Goal: Use online tool/utility: Utilize a website feature to perform a specific function

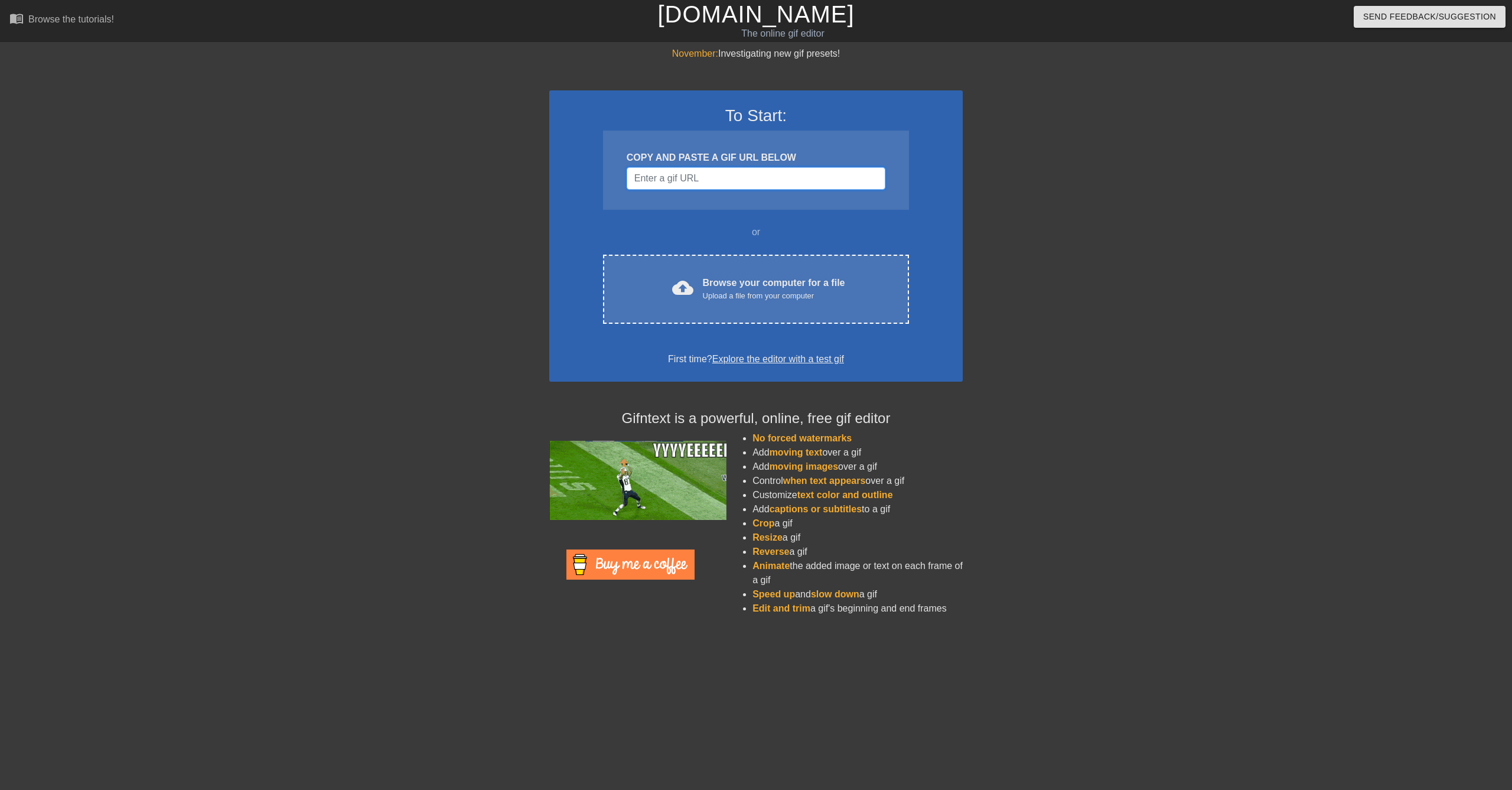
click at [694, 181] on input "Username" at bounding box center [756, 178] width 259 height 23
drag, startPoint x: 694, startPoint y: 179, endPoint x: 580, endPoint y: 237, distance: 127.9
click at [560, 236] on div "To Start: COPY AND PASTE A GIF URL BELOW or cloud_upload Browse your computer f…" at bounding box center [756, 236] width 413 height 292
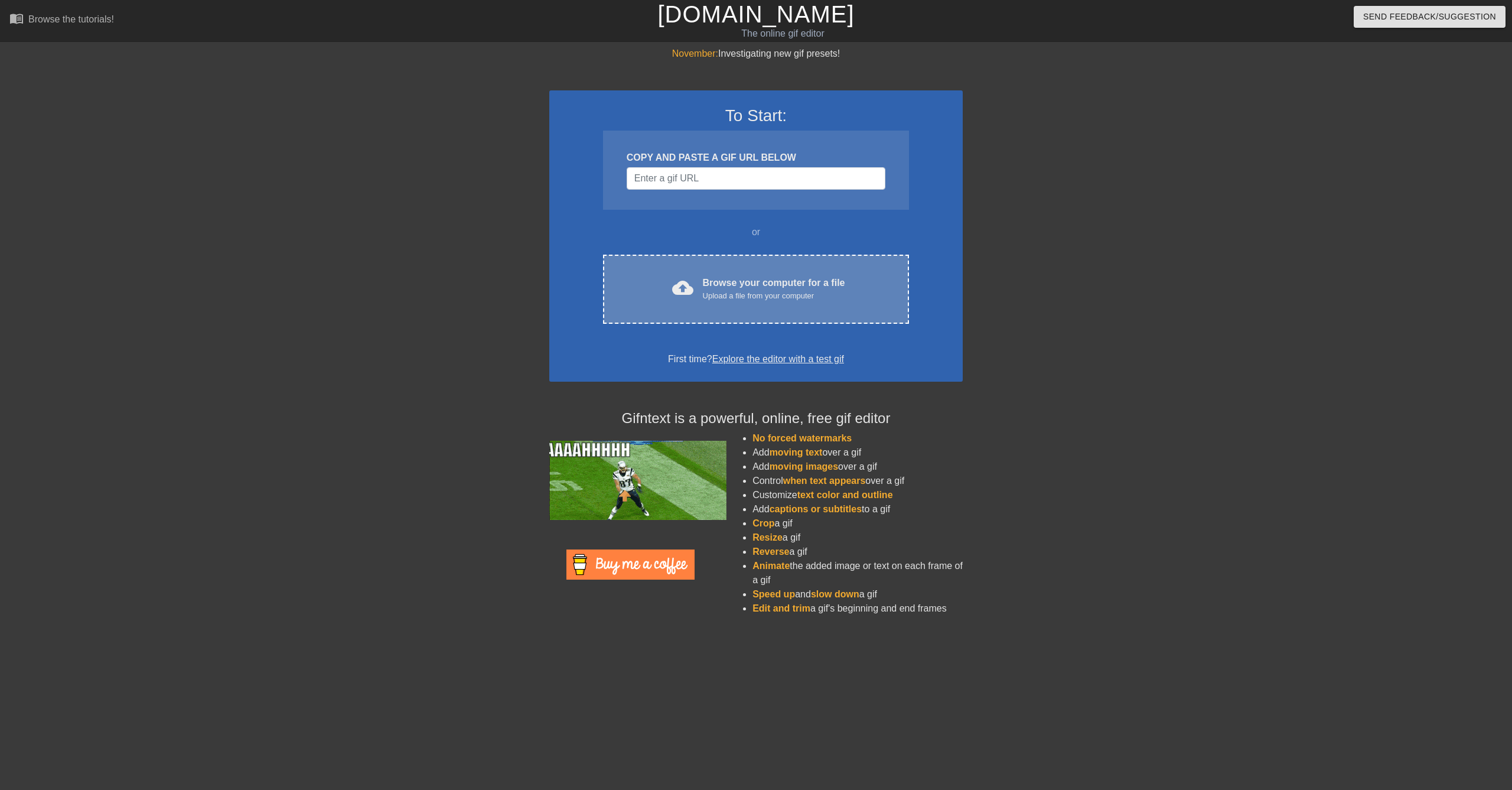
click at [675, 273] on div "cloud_upload Browse your computer for a file Upload a file from your computer C…" at bounding box center [756, 289] width 306 height 69
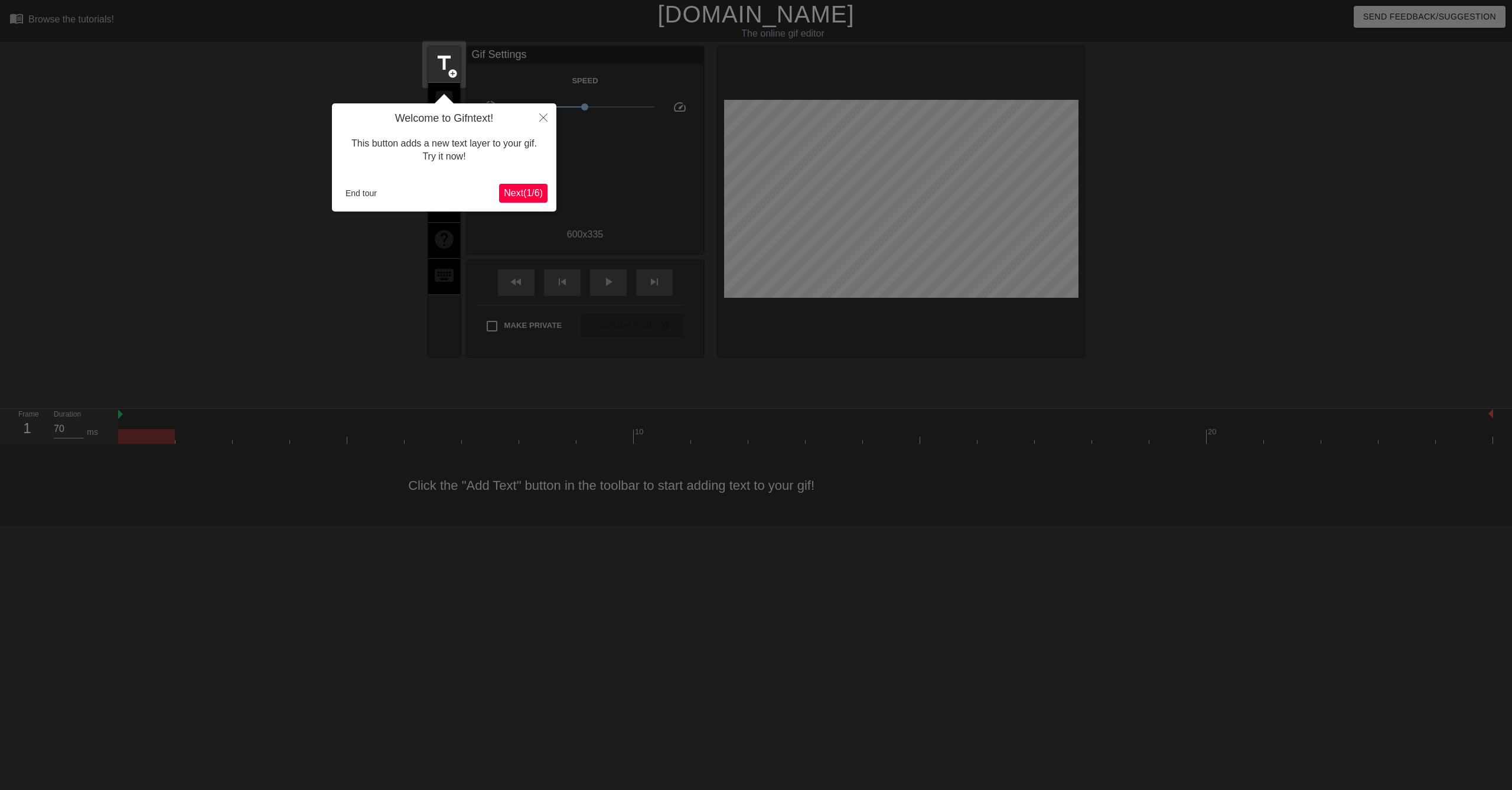
click at [586, 59] on div at bounding box center [756, 395] width 1512 height 790
click at [542, 122] on icon "Close" at bounding box center [543, 117] width 8 height 8
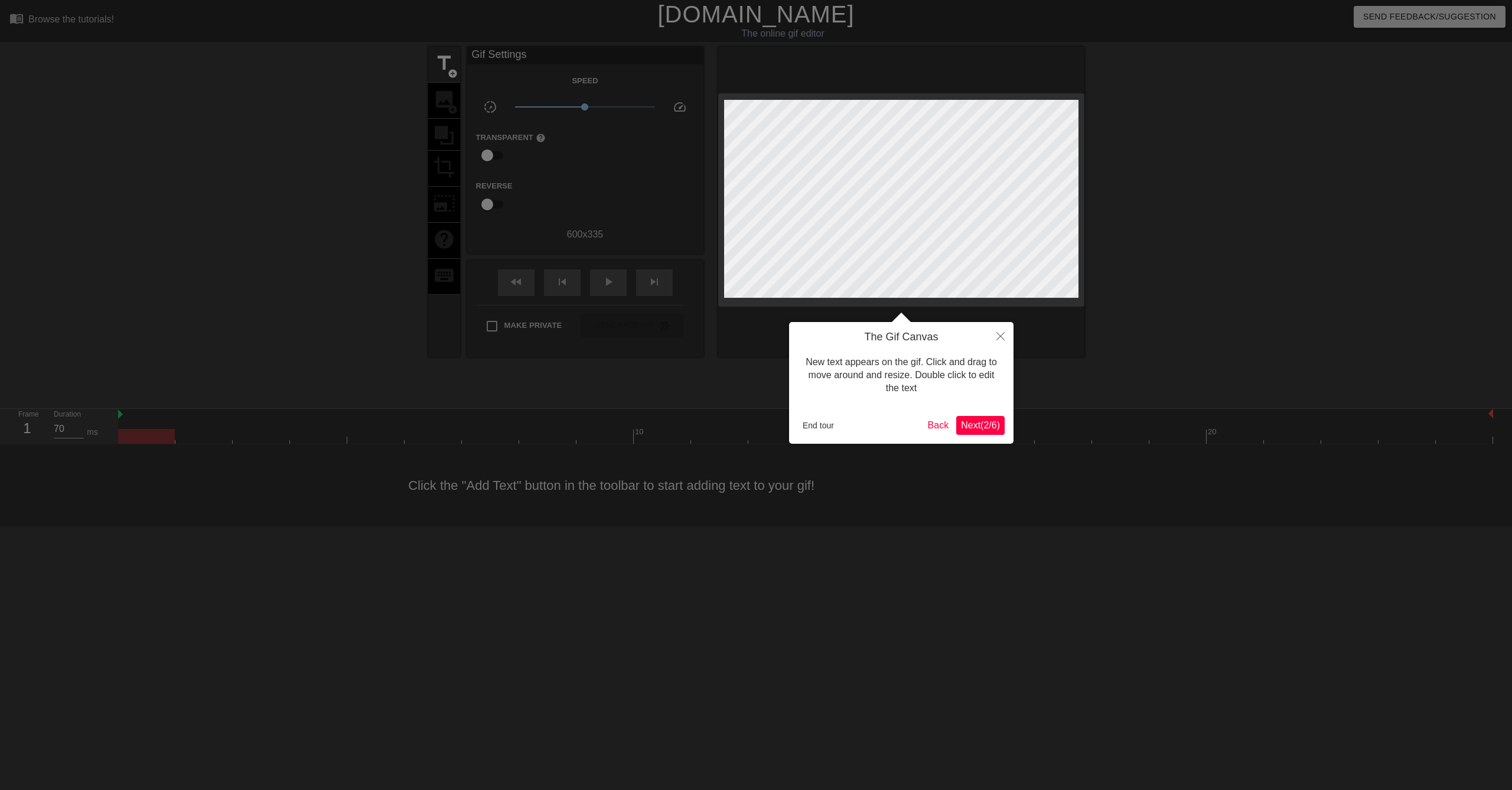
click at [986, 416] on button "Next ( 2 / 6 )" at bounding box center [980, 426] width 48 height 19
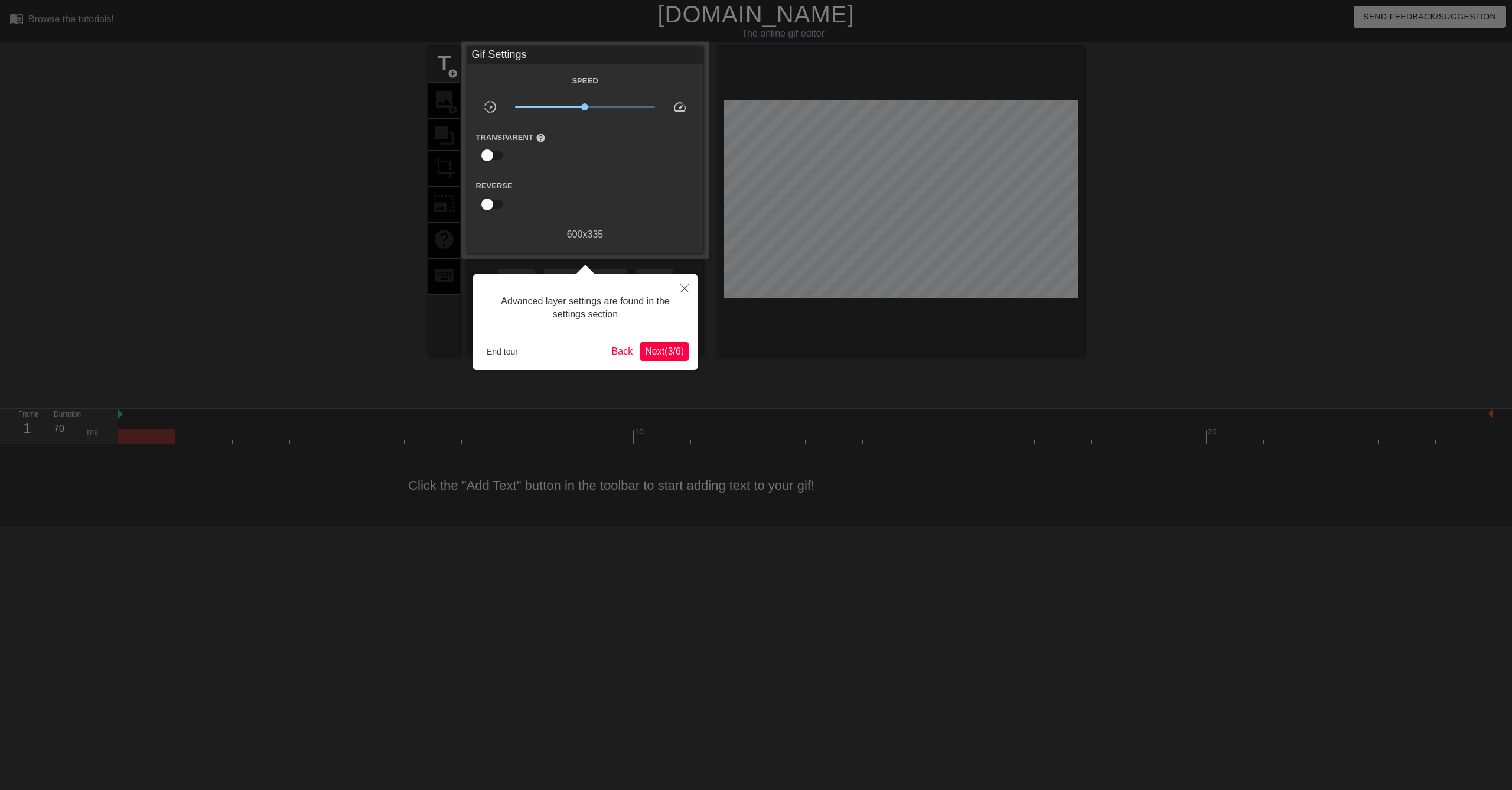
click at [666, 346] on span "Next ( 3 / 6 )" at bounding box center [664, 351] width 39 height 10
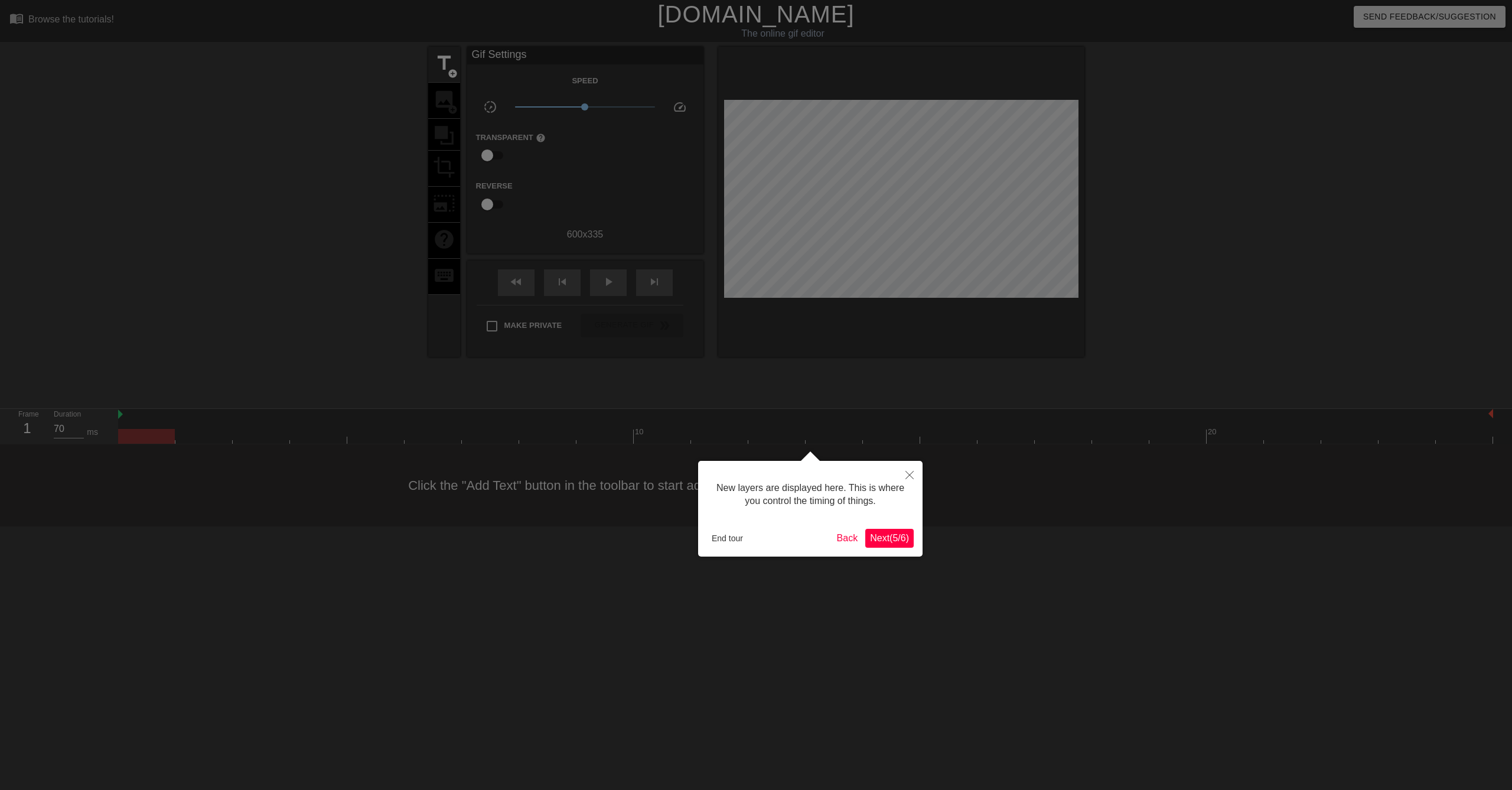
scroll to position [10, 0]
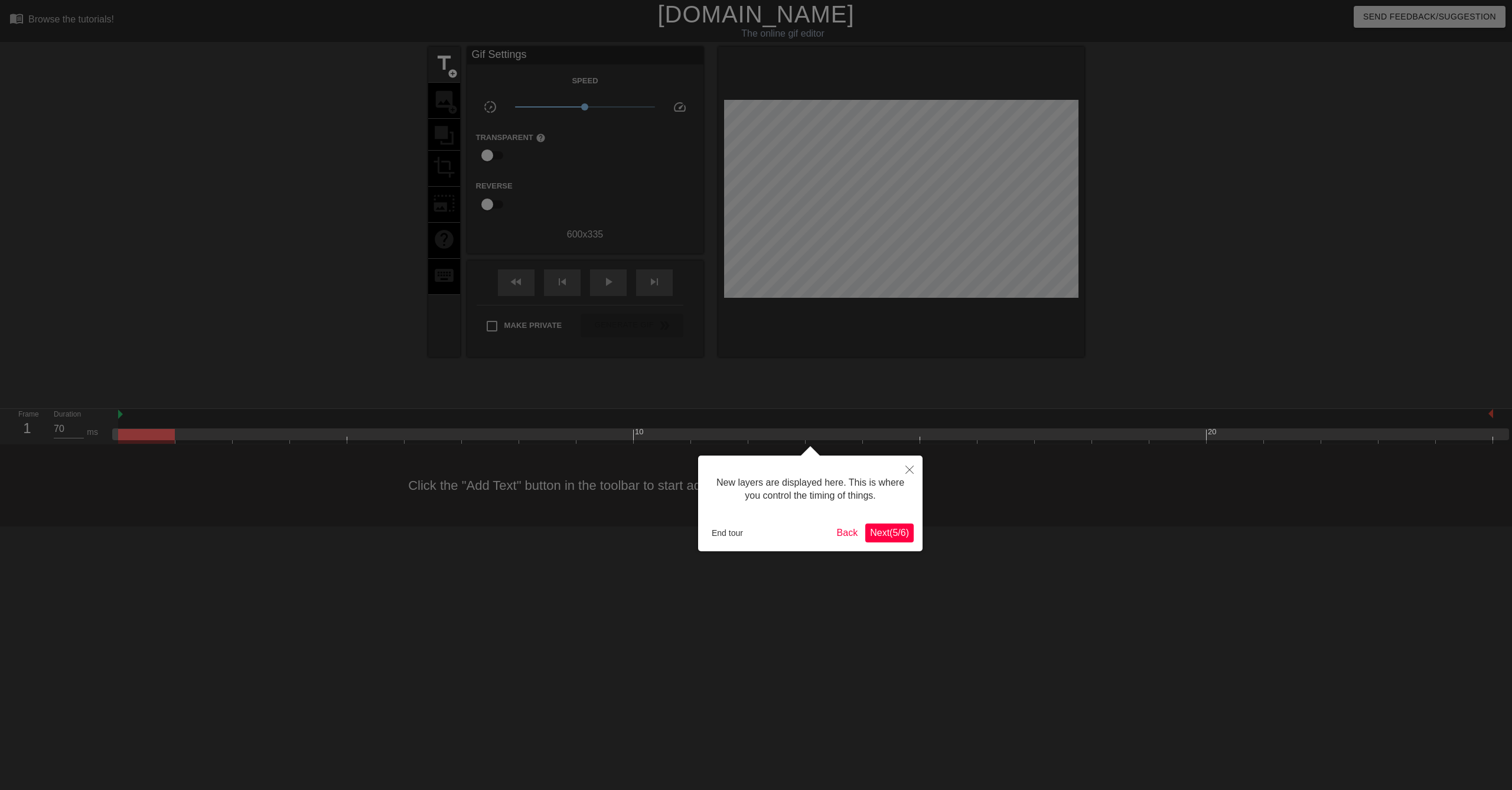
drag, startPoint x: 893, startPoint y: 510, endPoint x: 898, endPoint y: 532, distance: 22.6
click at [895, 515] on div "New layers are displayed here. This is where you control the timing of things. …" at bounding box center [811, 503] width 225 height 95
click at [898, 532] on span "Next ( 5 / 6 )" at bounding box center [889, 532] width 39 height 10
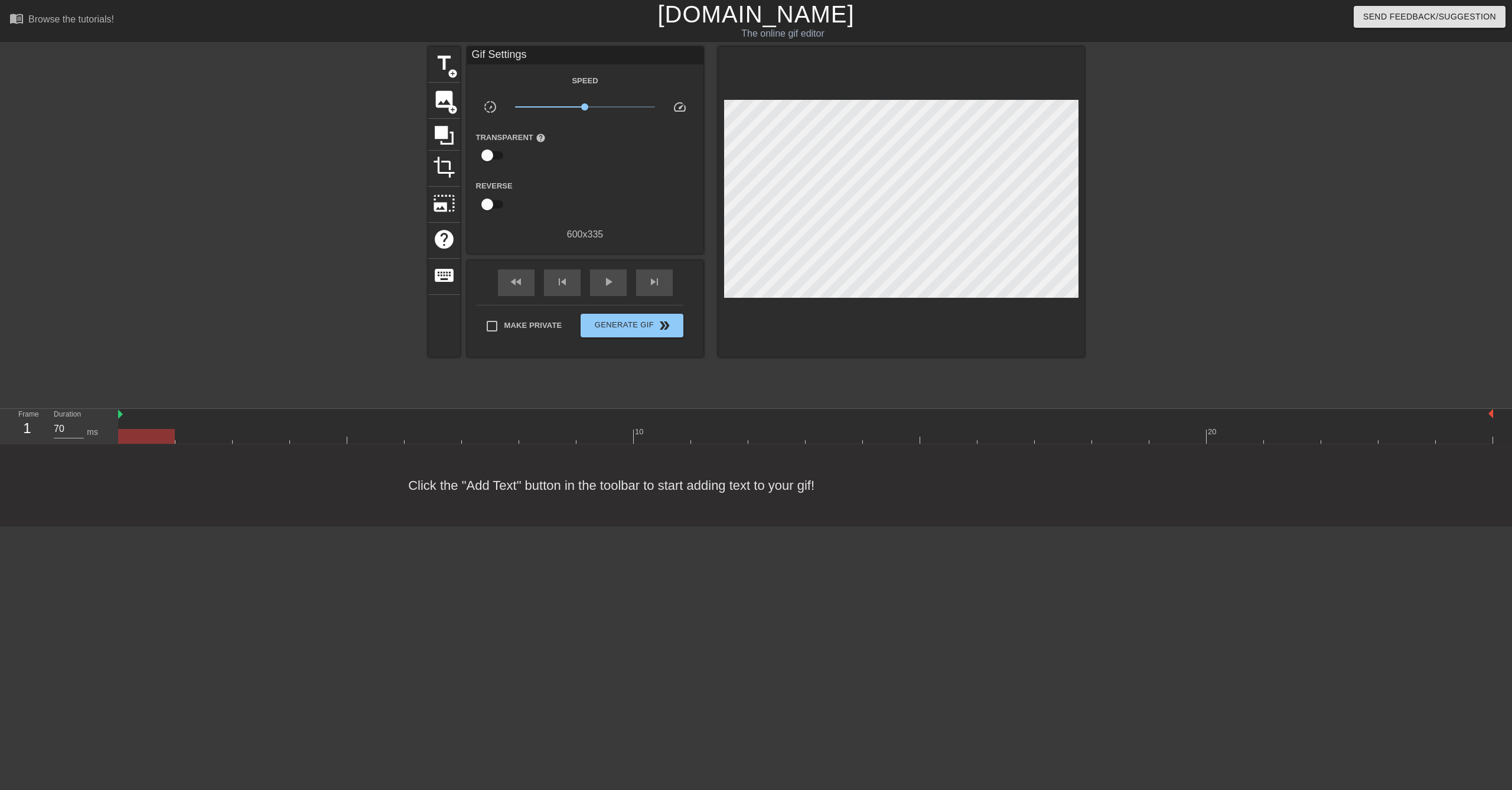
click at [518, 72] on div "Gif Settings Speed slow_motion_video x1.00 speed Transparent help Reverse 600 x…" at bounding box center [585, 143] width 236 height 195
click at [440, 64] on span "title" at bounding box center [445, 63] width 23 height 23
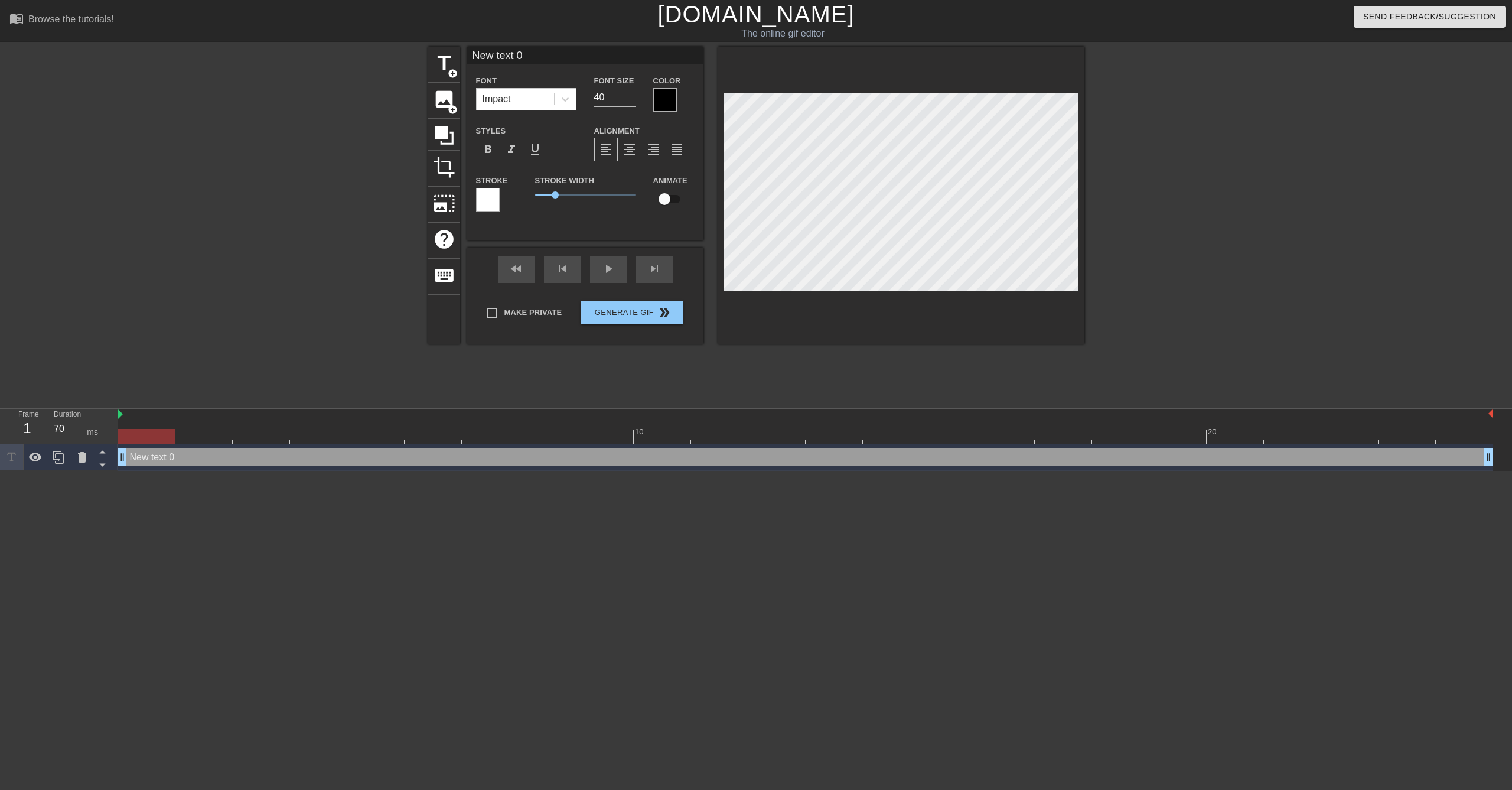
scroll to position [2, 1]
paste textarea "-caption I'm going to space! Wheeeeeee : D"
type input "-caption I'm going to space! Wheeeeeee : D"
type textarea "-caption I'm going to space! Wheeeeeee : D"
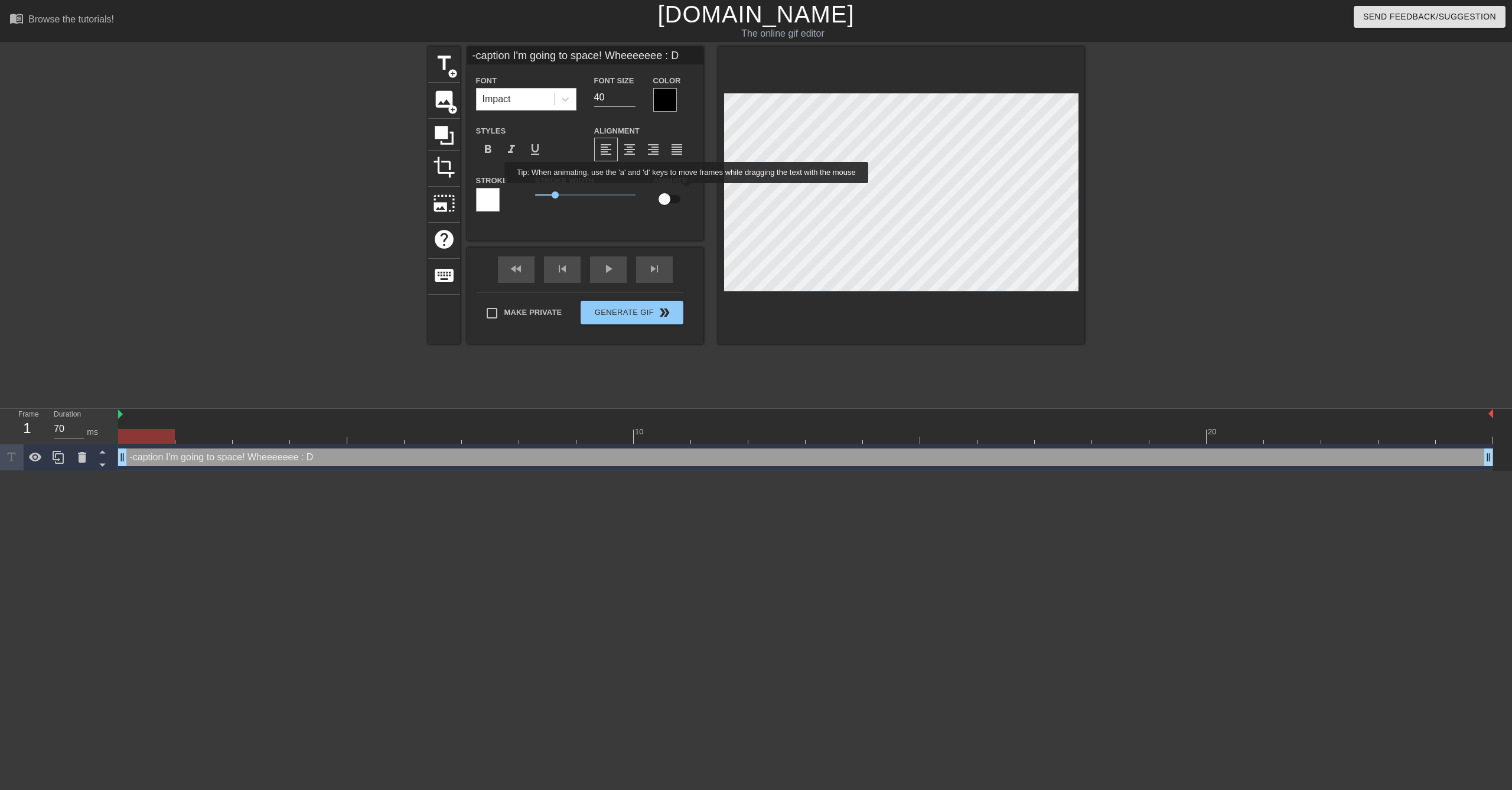
click at [686, 192] on div "title add_circle image add_circle crop photo_size_select_large help keyboard -c…" at bounding box center [756, 194] width 656 height 297
type input "I'm going to space! Wheeeeeee : D"
type textarea "I'm going to space! Wheeeeeee : D"
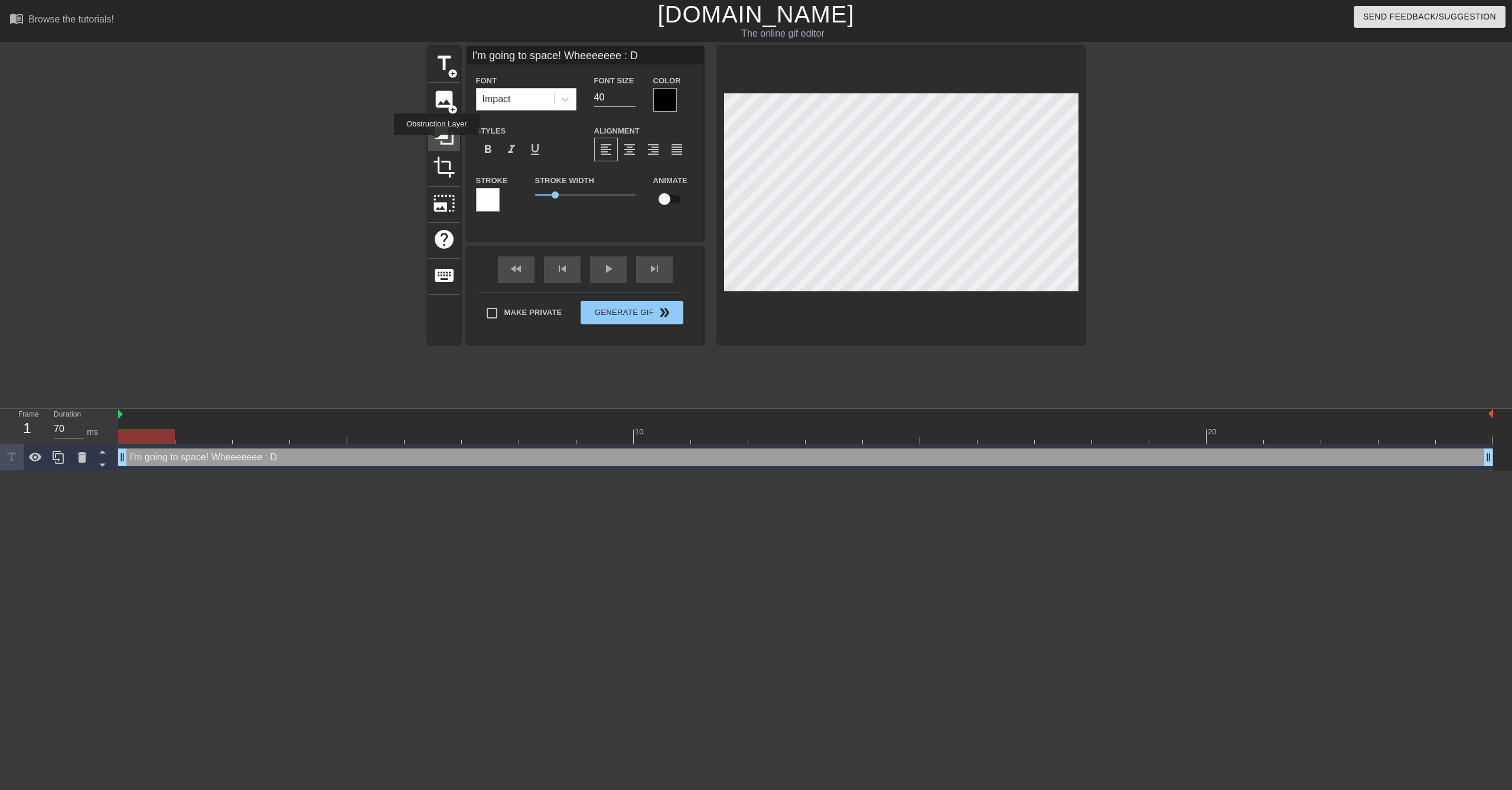
click at [438, 130] on icon at bounding box center [445, 135] width 19 height 19
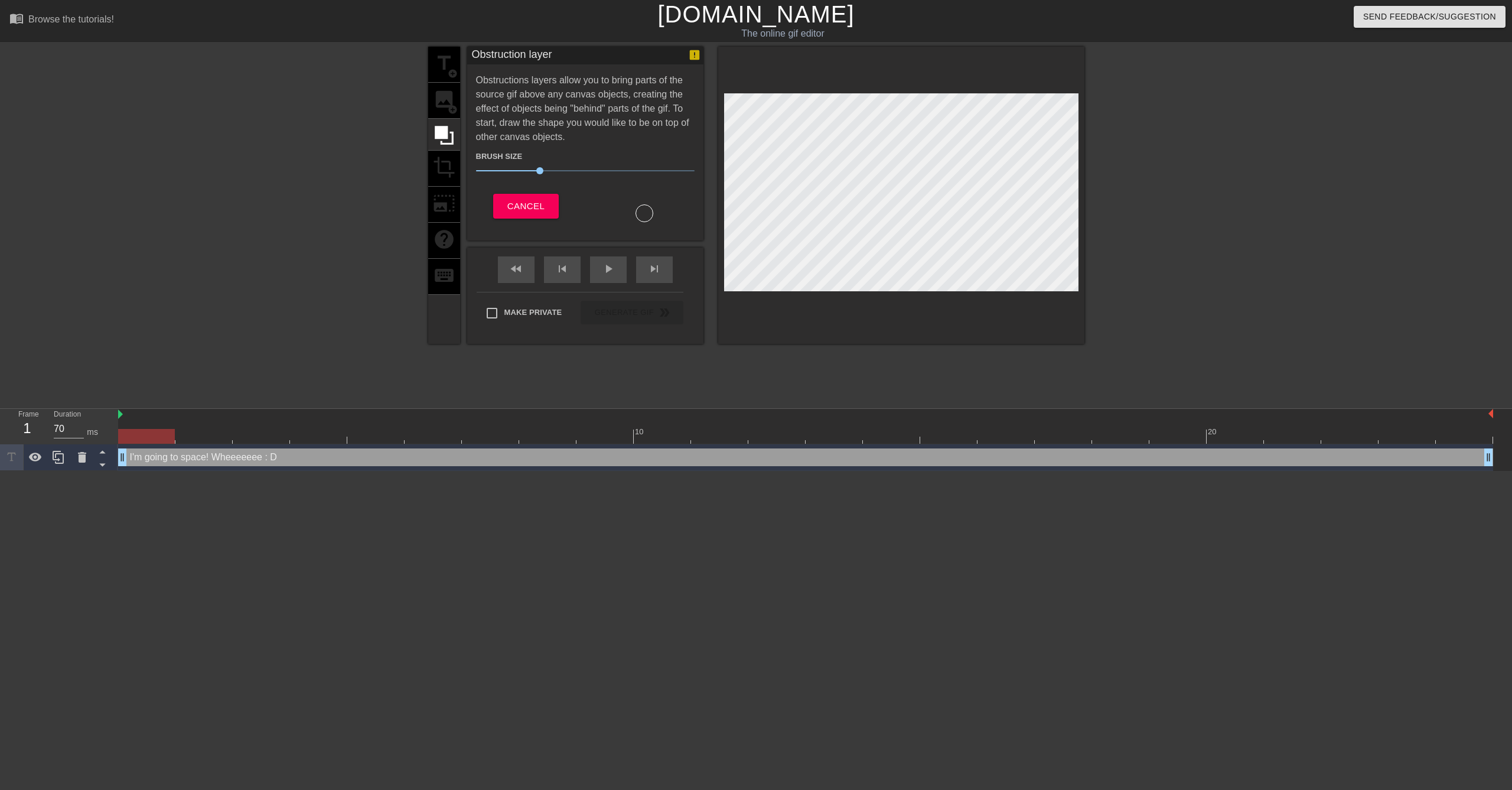
click at [452, 77] on div "title add_circle image add_circle crop photo_size_select_large help keyboard" at bounding box center [445, 194] width 32 height 297
click at [529, 198] on span "Cancel" at bounding box center [526, 206] width 37 height 15
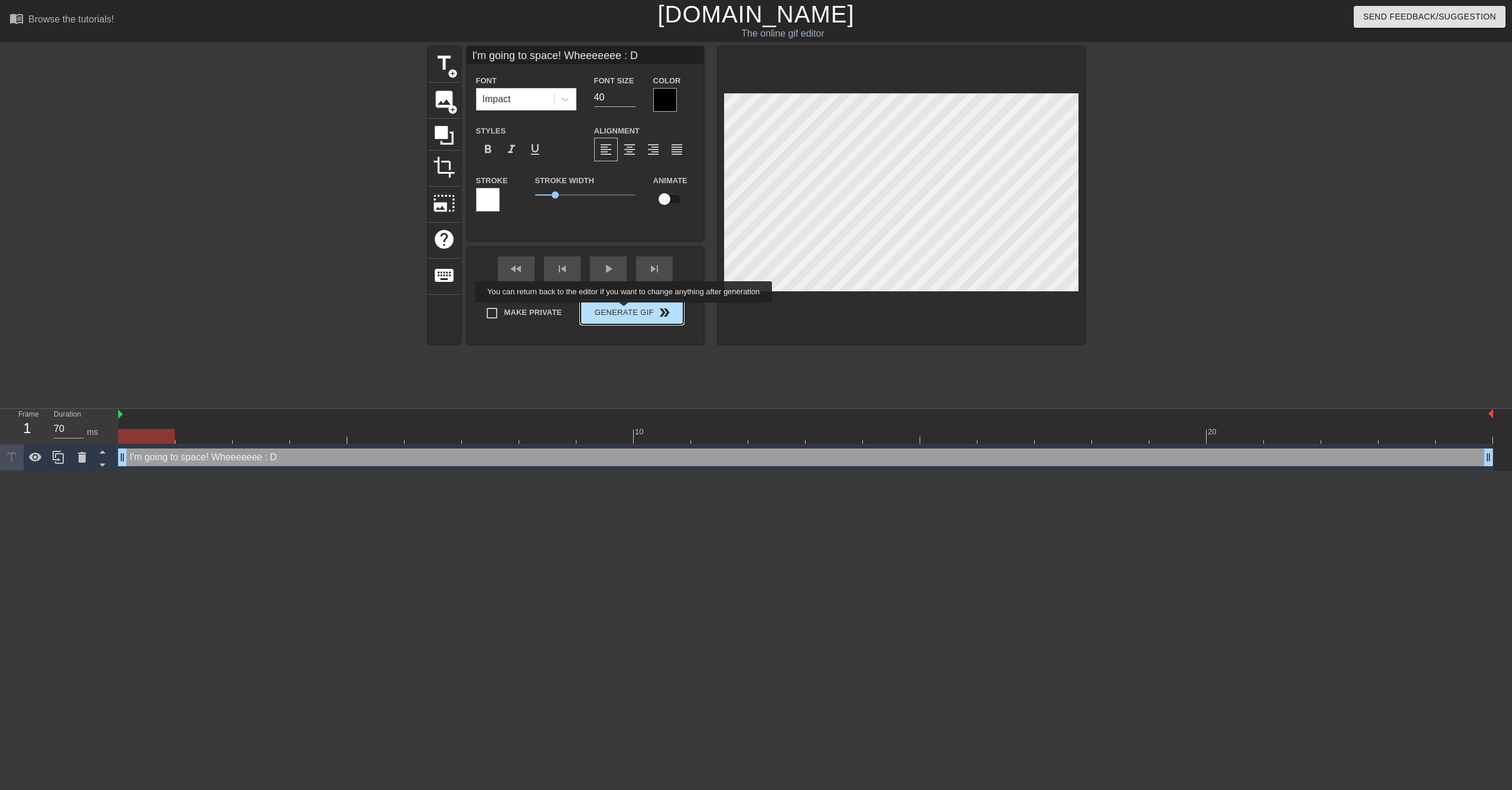
click at [625, 311] on div "Make Private Generate Gif double_arrow" at bounding box center [580, 314] width 207 height 46
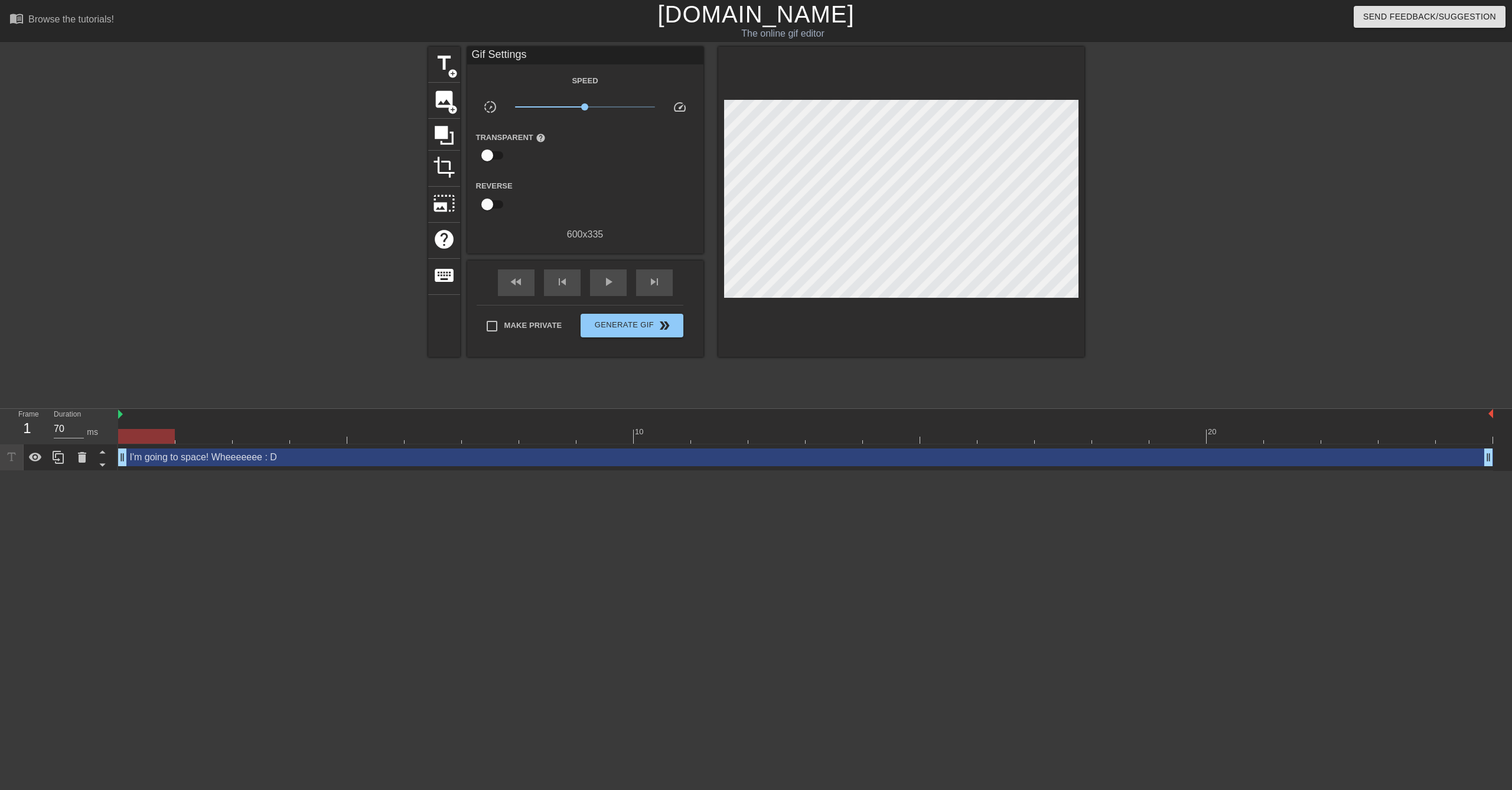
type input "60"
click at [176, 441] on div at bounding box center [805, 436] width 1375 height 15
click at [201, 431] on div at bounding box center [204, 436] width 57 height 15
click at [647, 328] on span "Generate Gif double_arrow" at bounding box center [631, 325] width 92 height 14
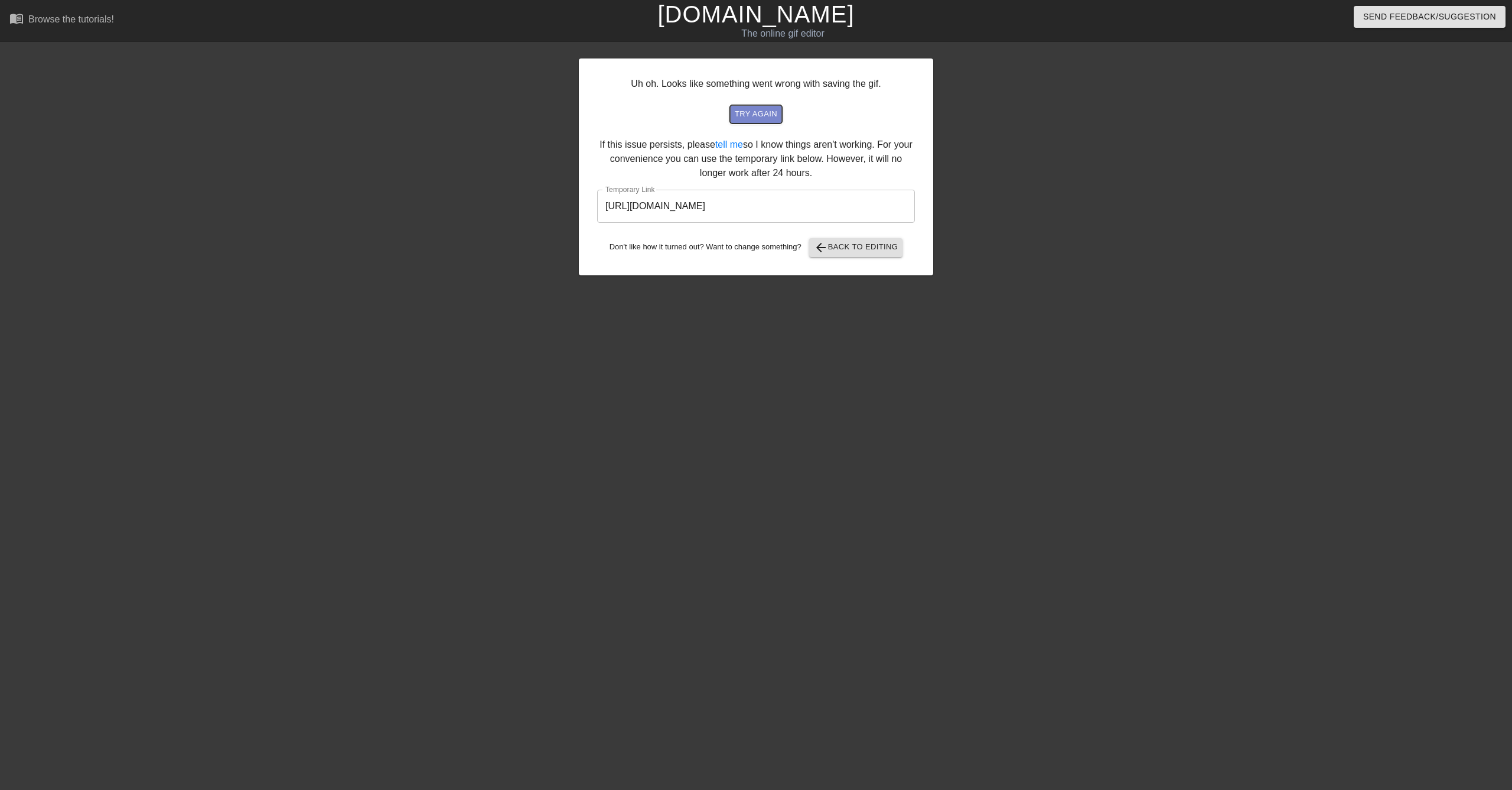
click at [759, 114] on span "try again" at bounding box center [756, 114] width 42 height 13
drag, startPoint x: 828, startPoint y: 257, endPoint x: 822, endPoint y: 248, distance: 10.8
click at [828, 257] on div "Uh oh. Looks like something went wrong with saving the gif. try again If this i…" at bounding box center [756, 167] width 355 height 217
click at [821, 248] on span "arrow_back" at bounding box center [820, 247] width 14 height 14
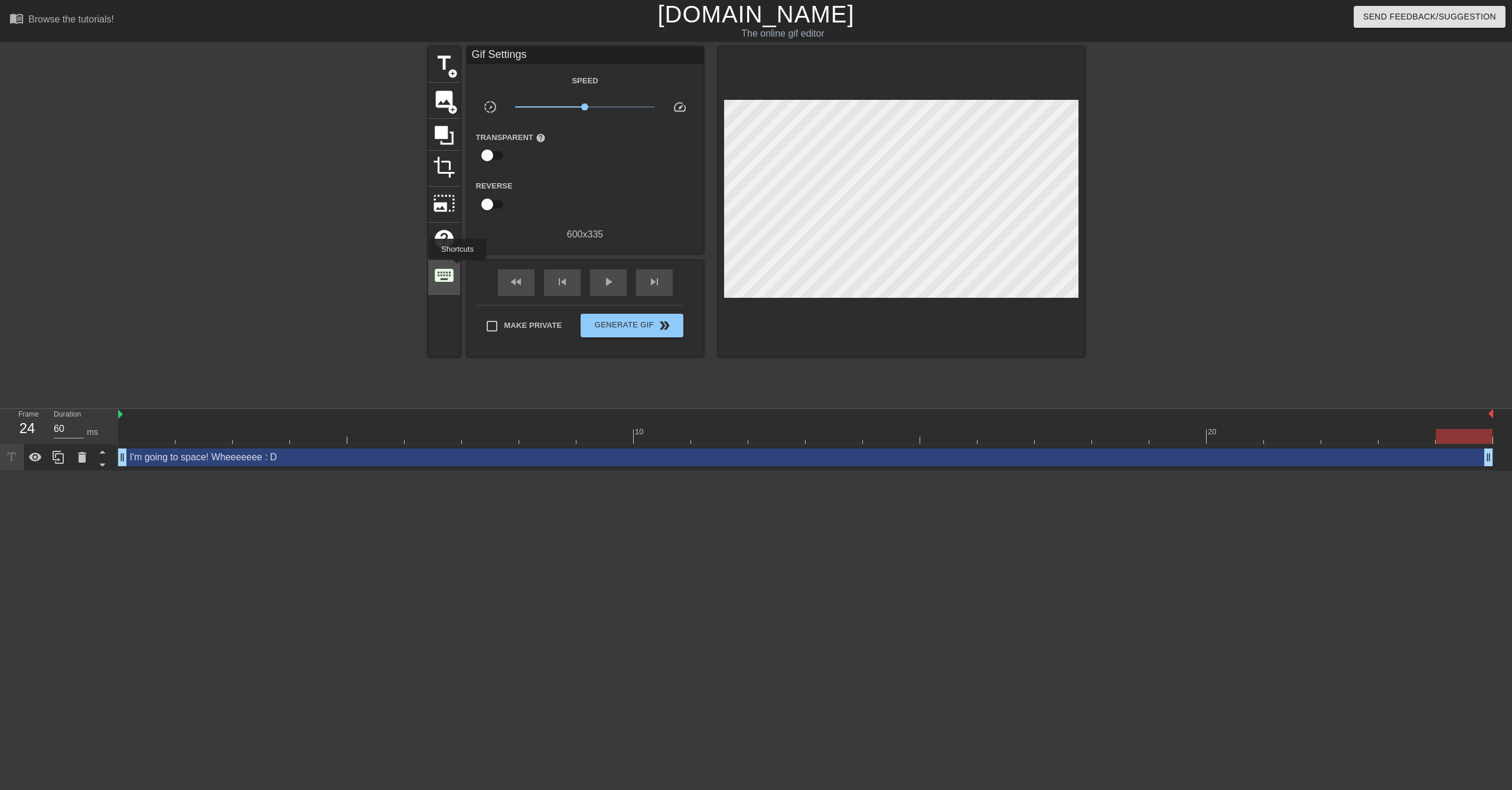
click at [457, 268] on div "title add_circle image add_circle crop photo_size_select_large help keyboard Gi…" at bounding box center [756, 201] width 656 height 311
click at [445, 86] on div "image add_circle" at bounding box center [445, 101] width 32 height 36
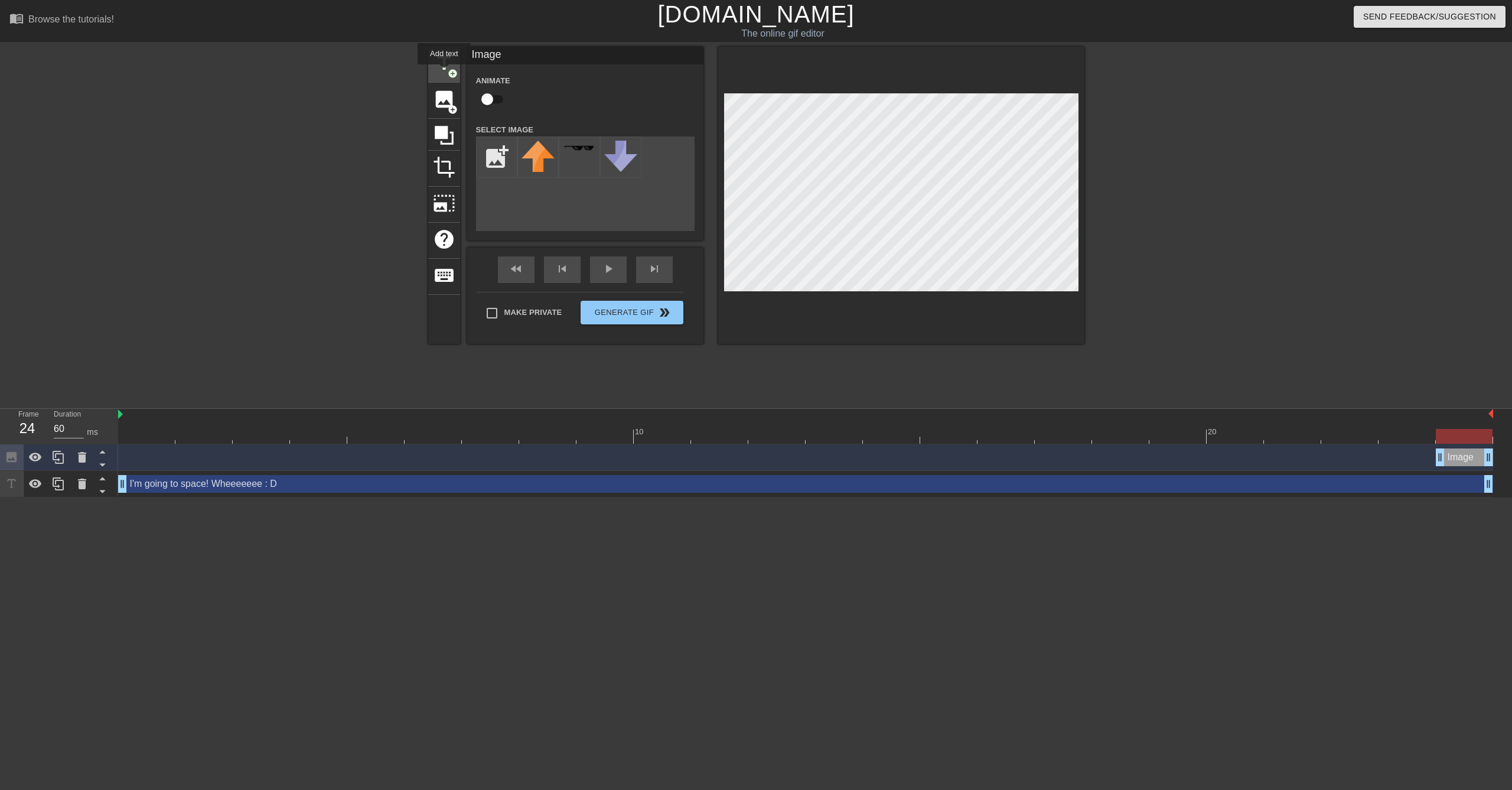
click at [445, 72] on span "title" at bounding box center [445, 63] width 23 height 23
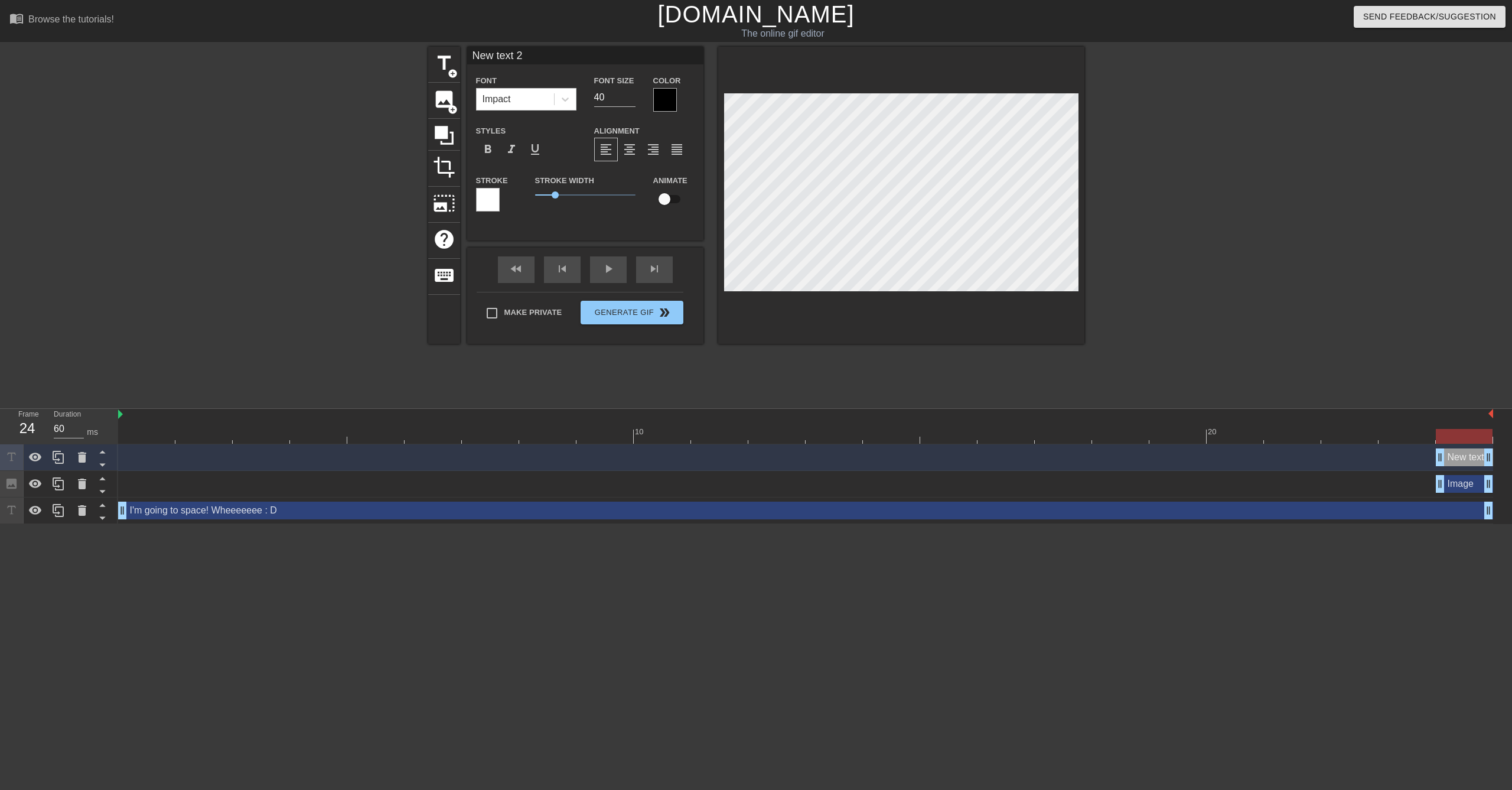
scroll to position [2, 3]
click at [1224, 195] on div at bounding box center [1187, 224] width 177 height 355
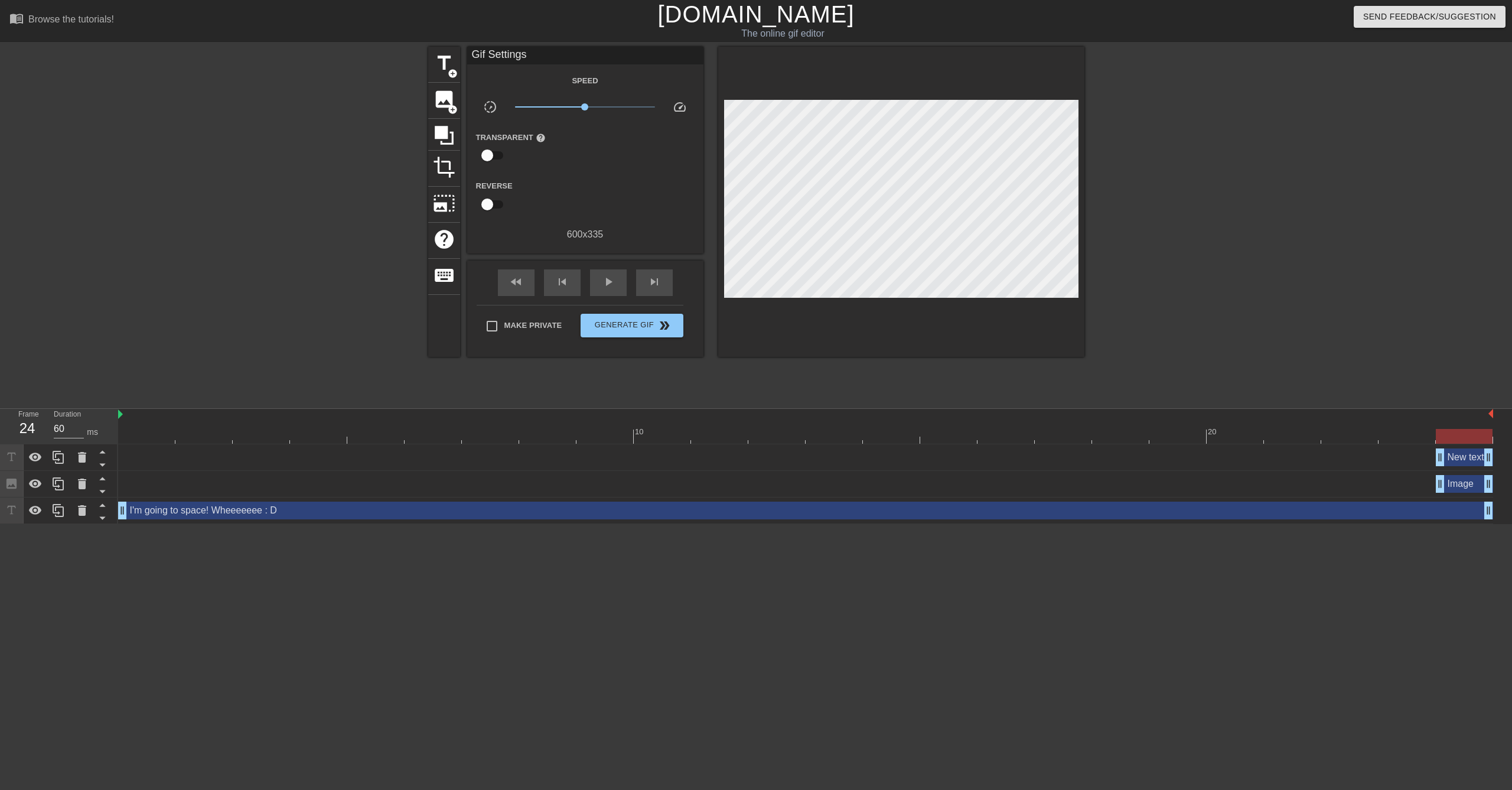
click at [534, 309] on div "Make Private Generate Gif double_arrow" at bounding box center [580, 328] width 207 height 46
click at [525, 320] on span "Make Private" at bounding box center [532, 326] width 58 height 12
click at [504, 319] on input "Make Private" at bounding box center [492, 326] width 25 height 25
click at [489, 326] on input "Make Private" at bounding box center [492, 326] width 25 height 25
checkbox input "false"
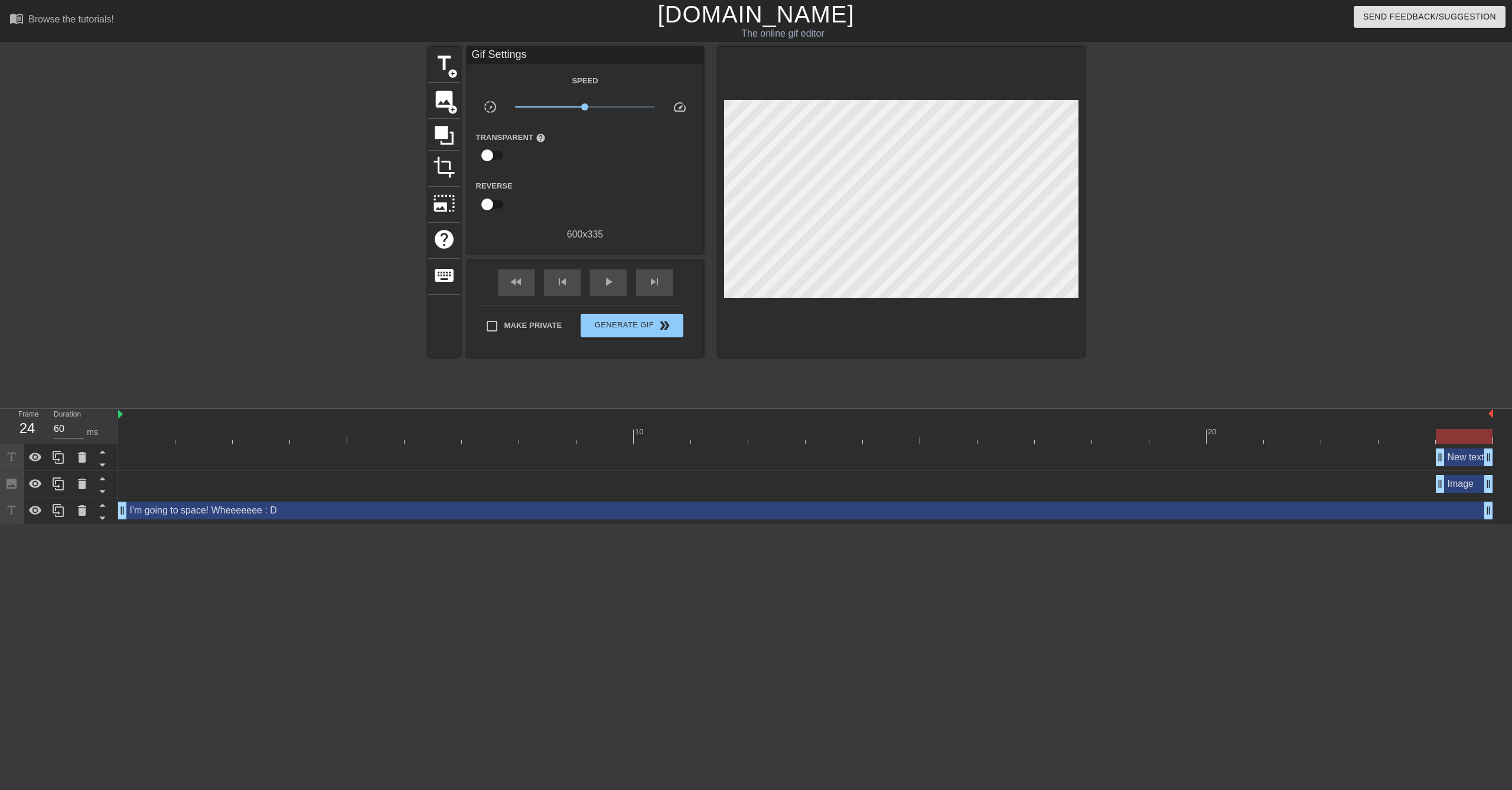
click at [496, 160] on input "checkbox" at bounding box center [487, 156] width 67 height 23
click at [495, 158] on input "checkbox" at bounding box center [498, 156] width 67 height 23
click at [495, 158] on input "checkbox" at bounding box center [487, 156] width 67 height 23
click at [492, 156] on input "checkbox" at bounding box center [498, 156] width 67 height 23
checkbox input "false"
